Goal: Check status: Check status

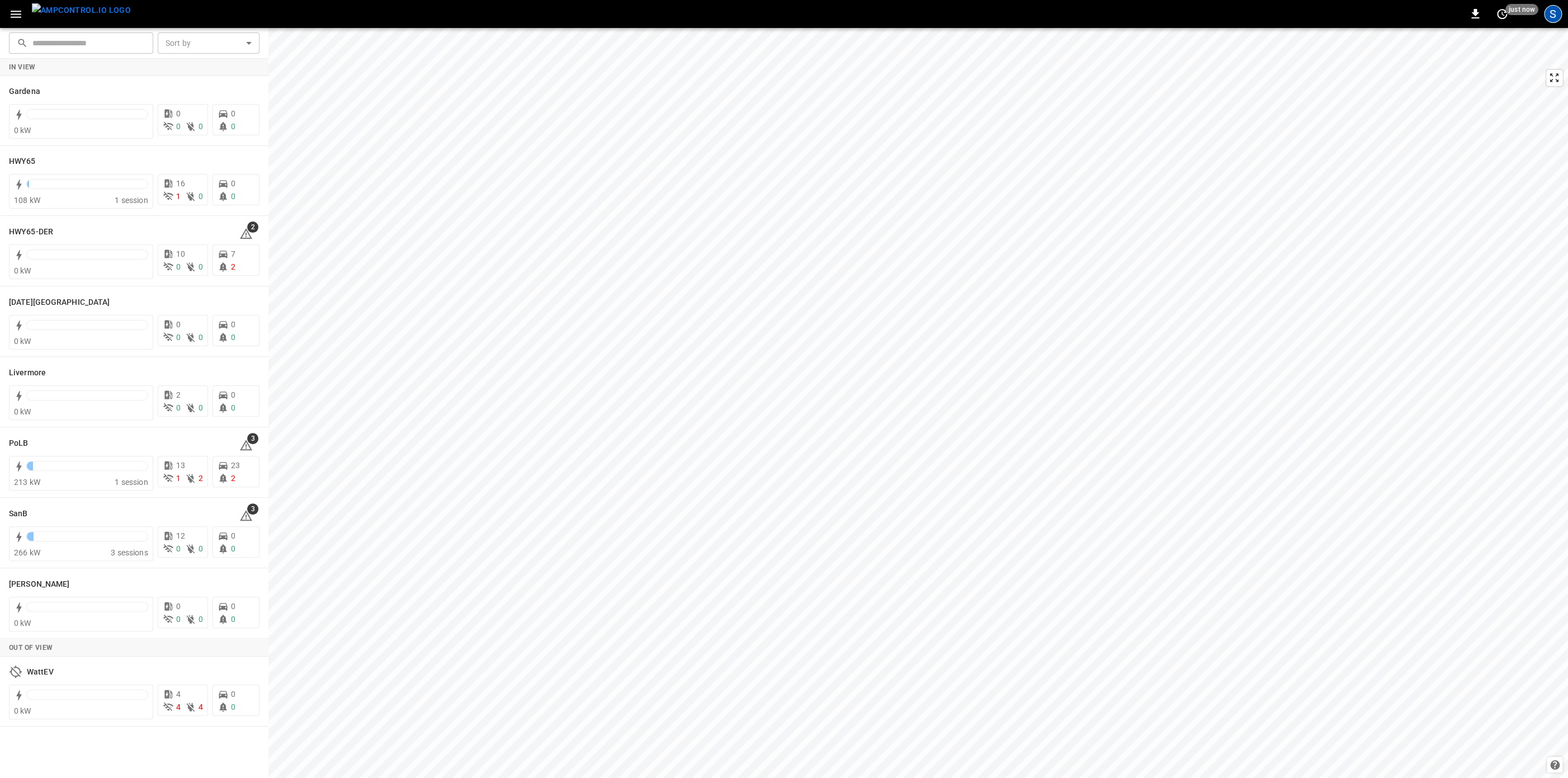
click at [1556, 17] on div "S" at bounding box center [1553, 14] width 18 height 18
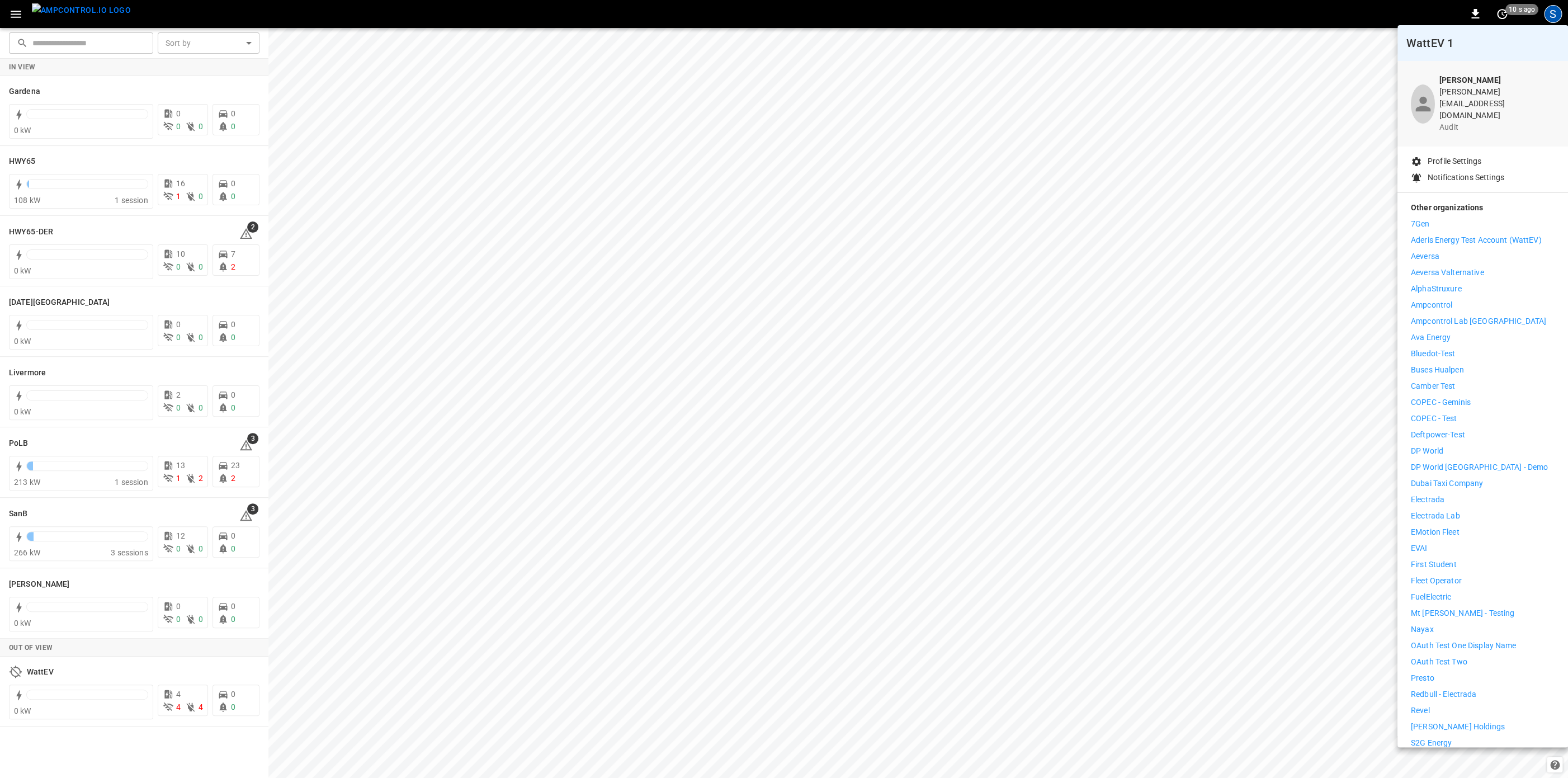
click at [1464, 315] on p "Ampcontrol Lab [GEOGRAPHIC_DATA]" at bounding box center [1478, 321] width 135 height 12
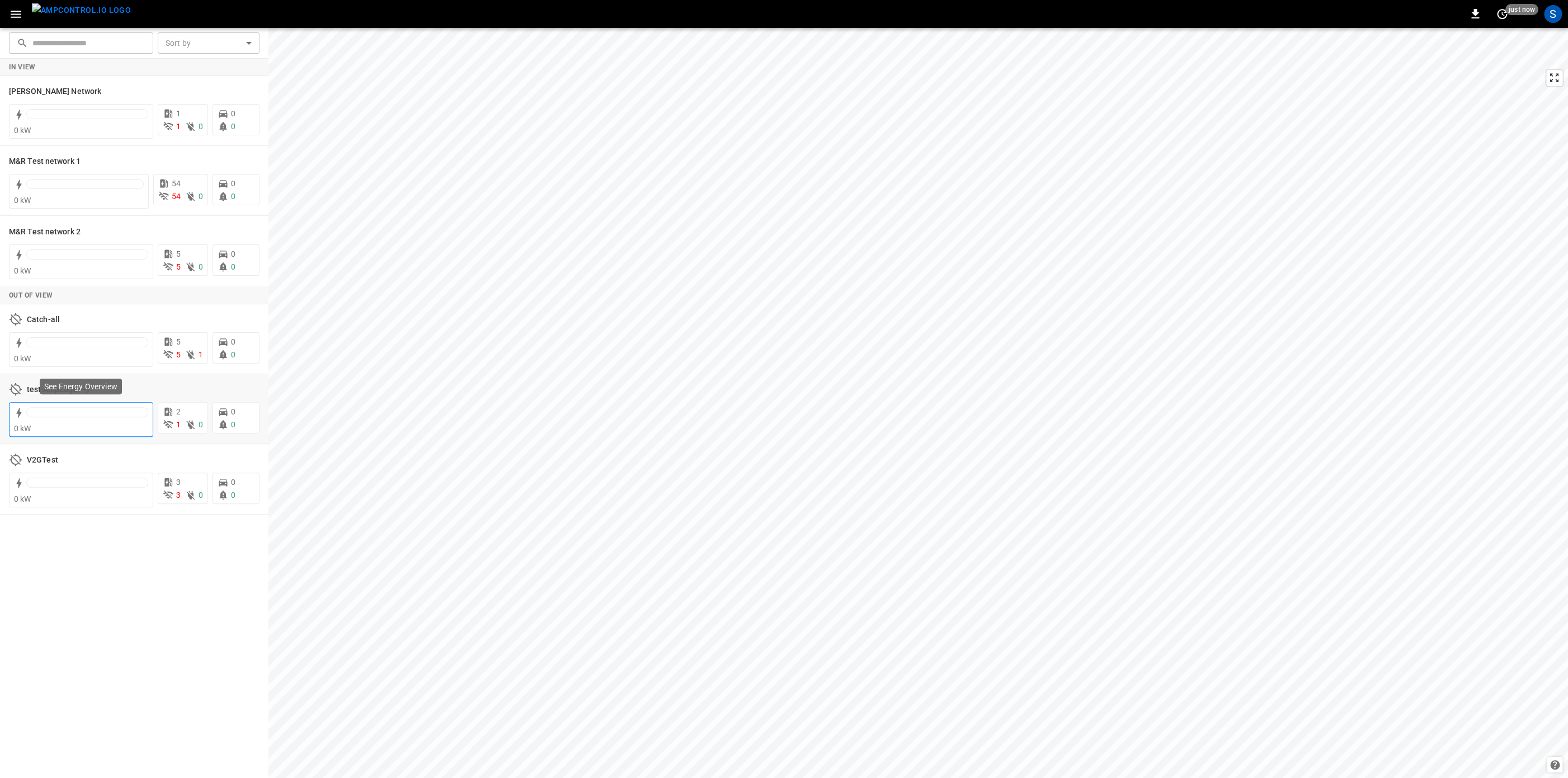
click at [48, 387] on p "See Energy Overview" at bounding box center [80, 386] width 73 height 11
click at [17, 389] on icon at bounding box center [15, 390] width 13 height 13
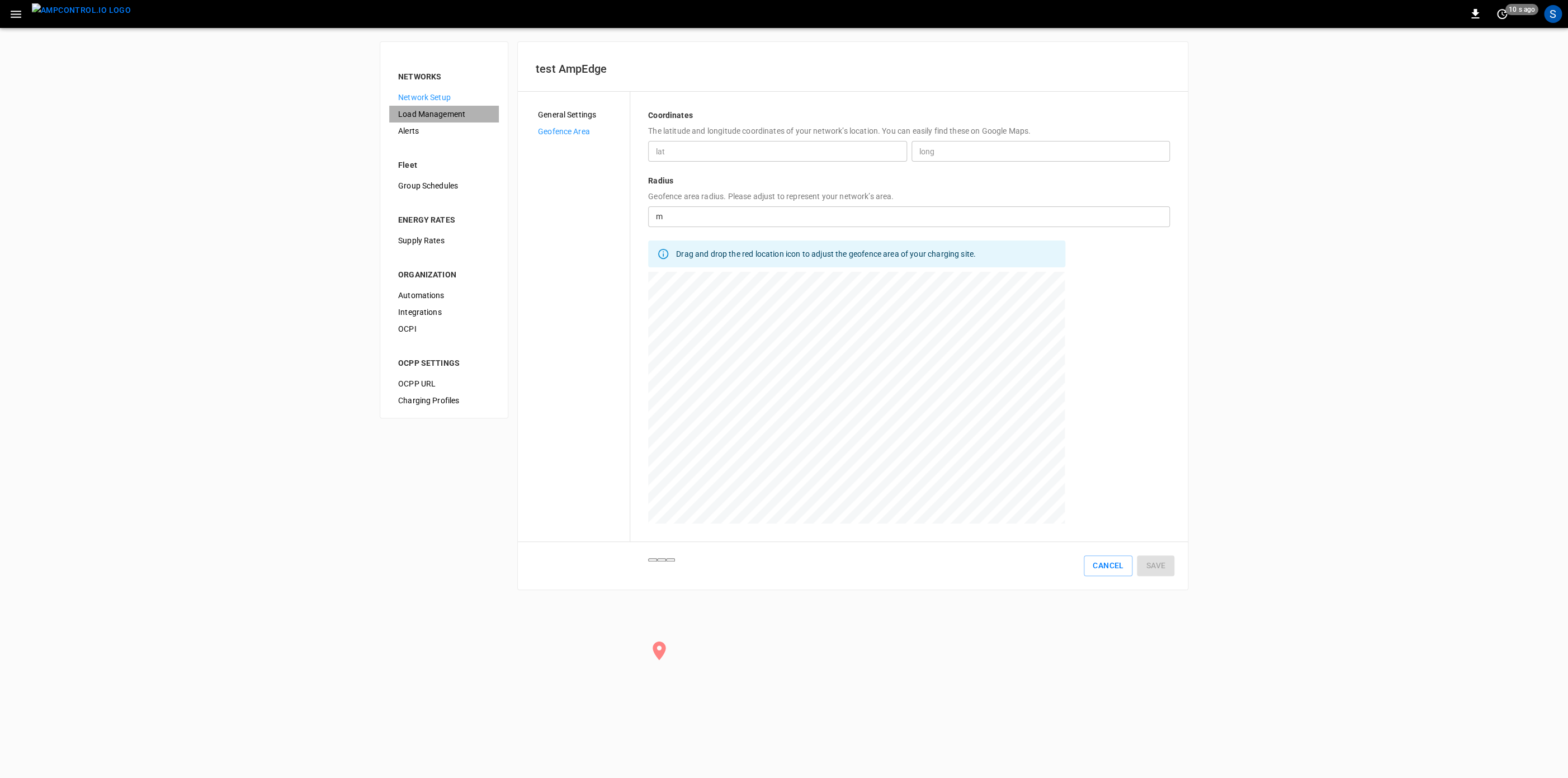
click at [429, 117] on span "Load Management" at bounding box center [444, 115] width 92 height 12
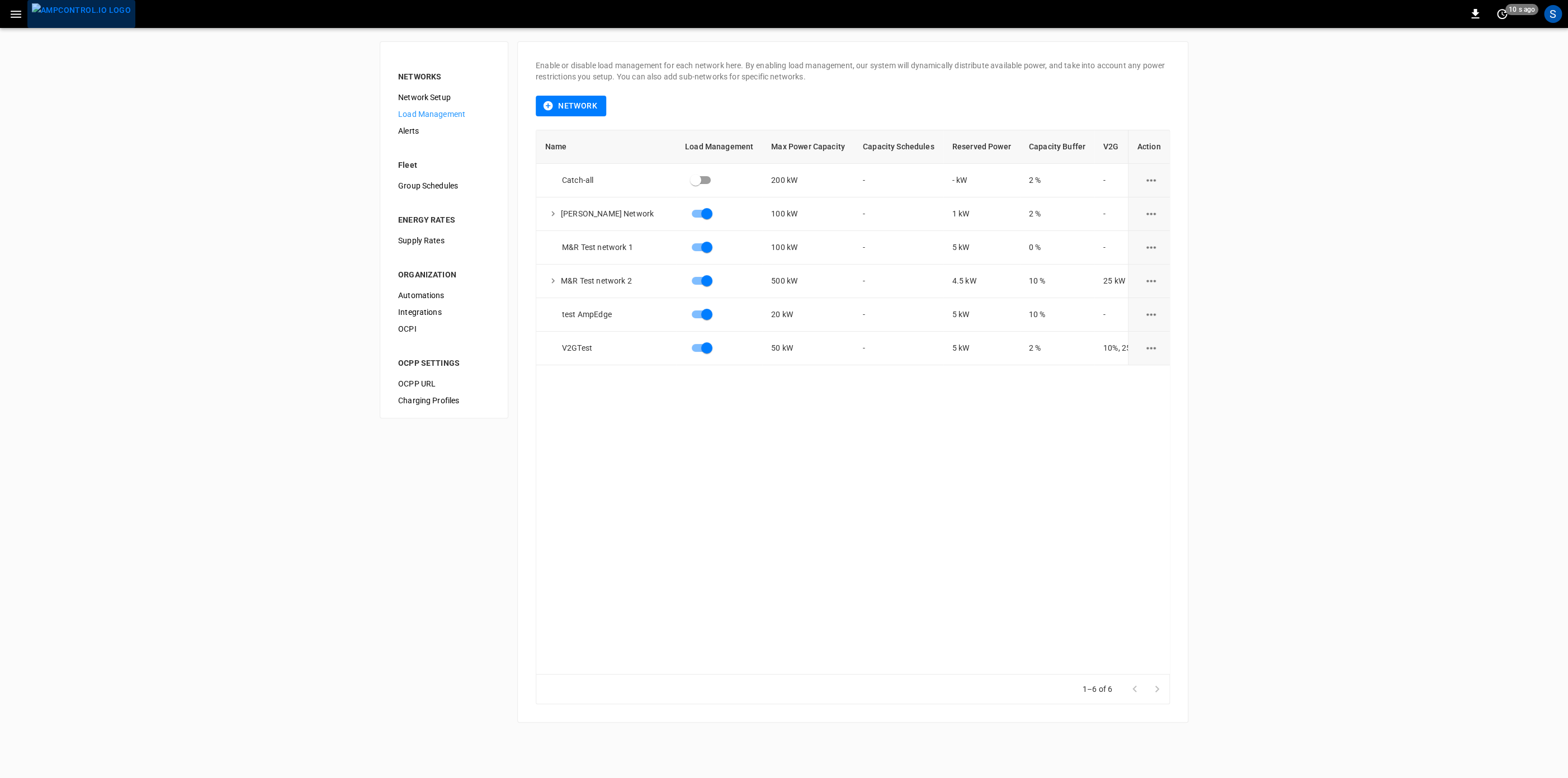
click at [99, 15] on img "menu" at bounding box center [82, 10] width 99 height 14
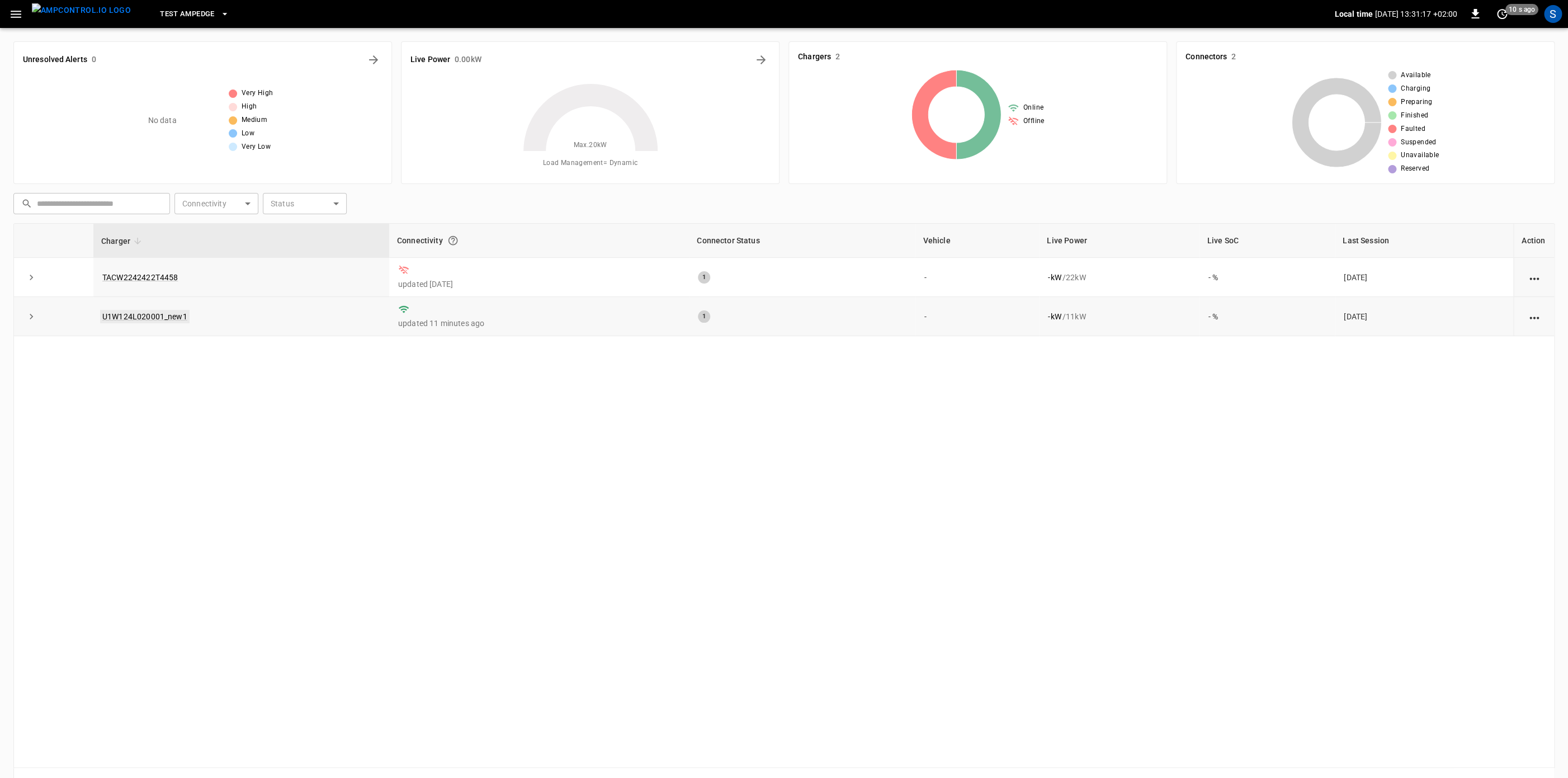
click at [142, 317] on link "U1W124L020001_new1" at bounding box center [144, 317] width 89 height 13
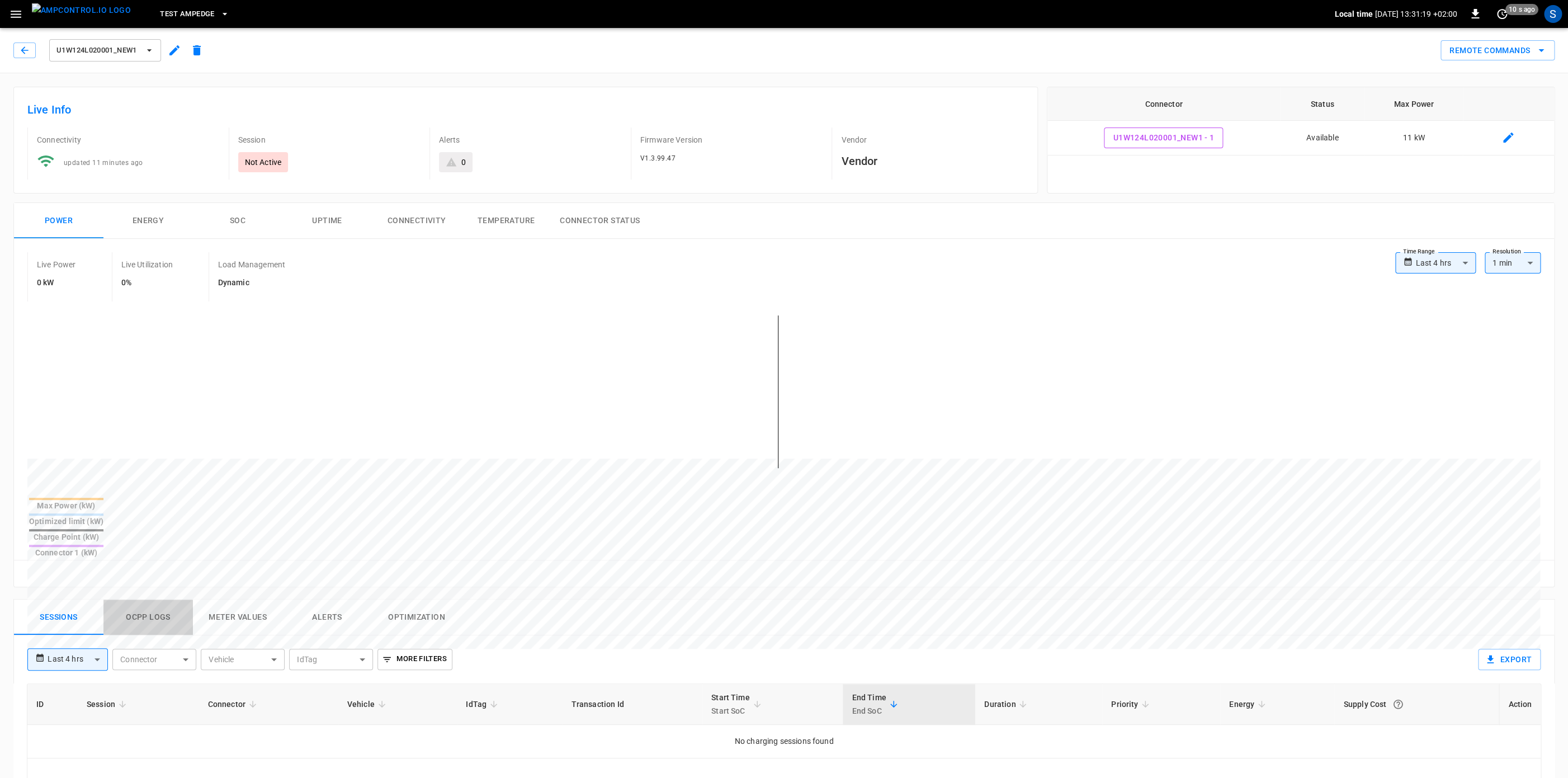
click at [162, 600] on button "Ocpp logs" at bounding box center [147, 617] width 89 height 36
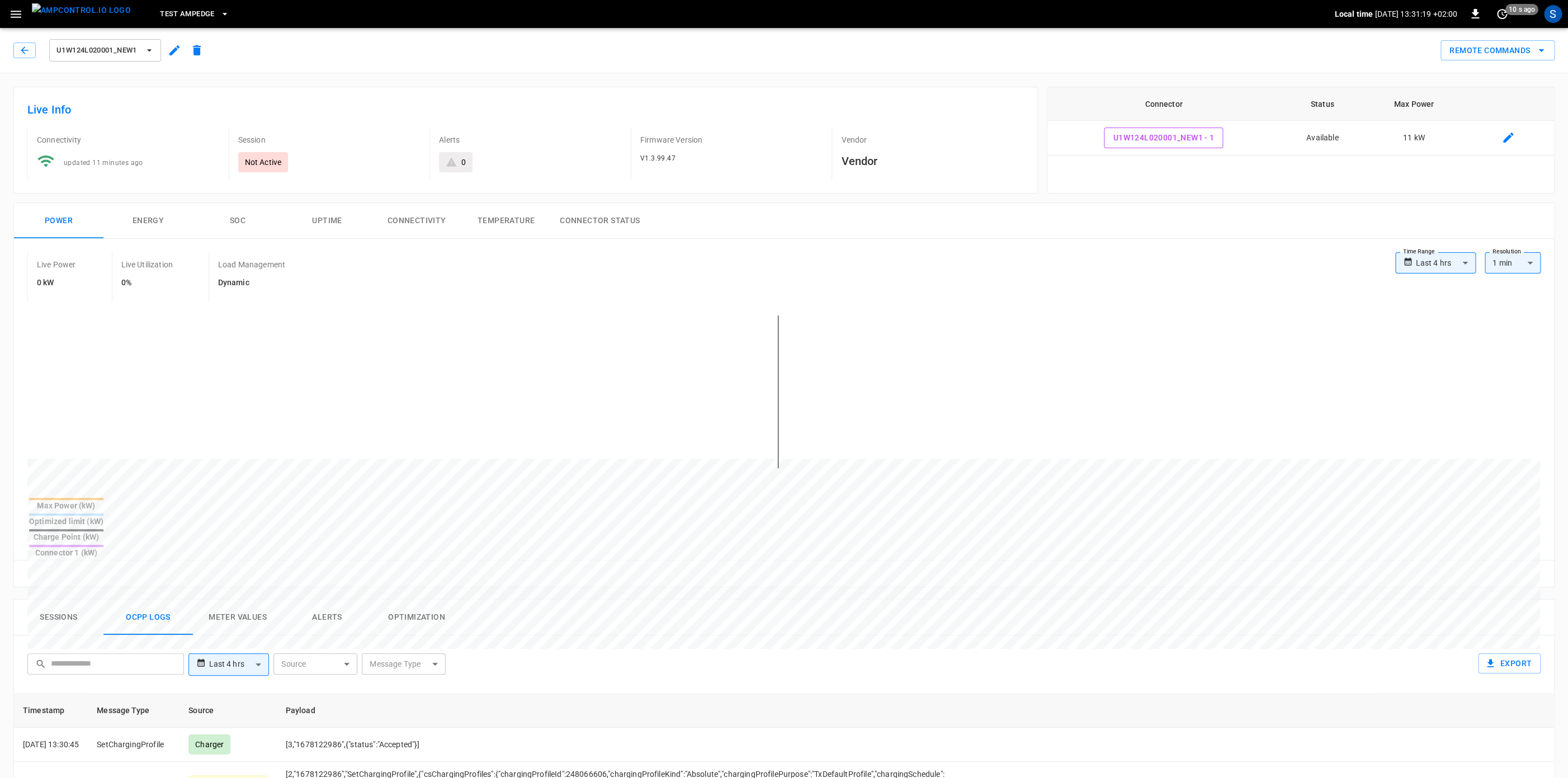
click at [322, 624] on body "**********" at bounding box center [784, 641] width 1568 height 1282
click at [315, 689] on div "AmpEdge" at bounding box center [299, 685] width 48 height 21
type input "*******"
click at [659, 611] on div at bounding box center [784, 389] width 1568 height 778
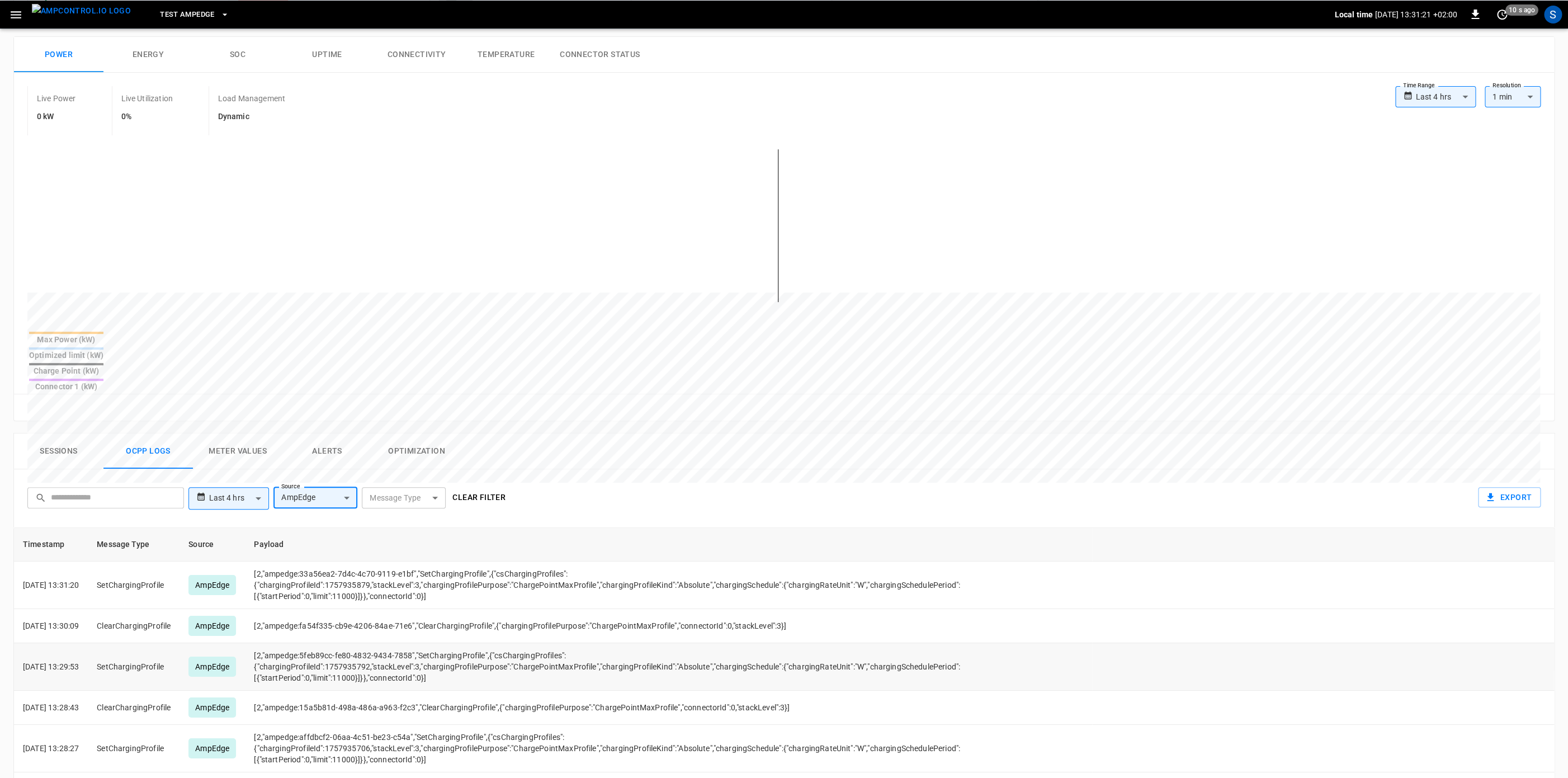
scroll to position [201, 0]
